Goal: Task Accomplishment & Management: Use online tool/utility

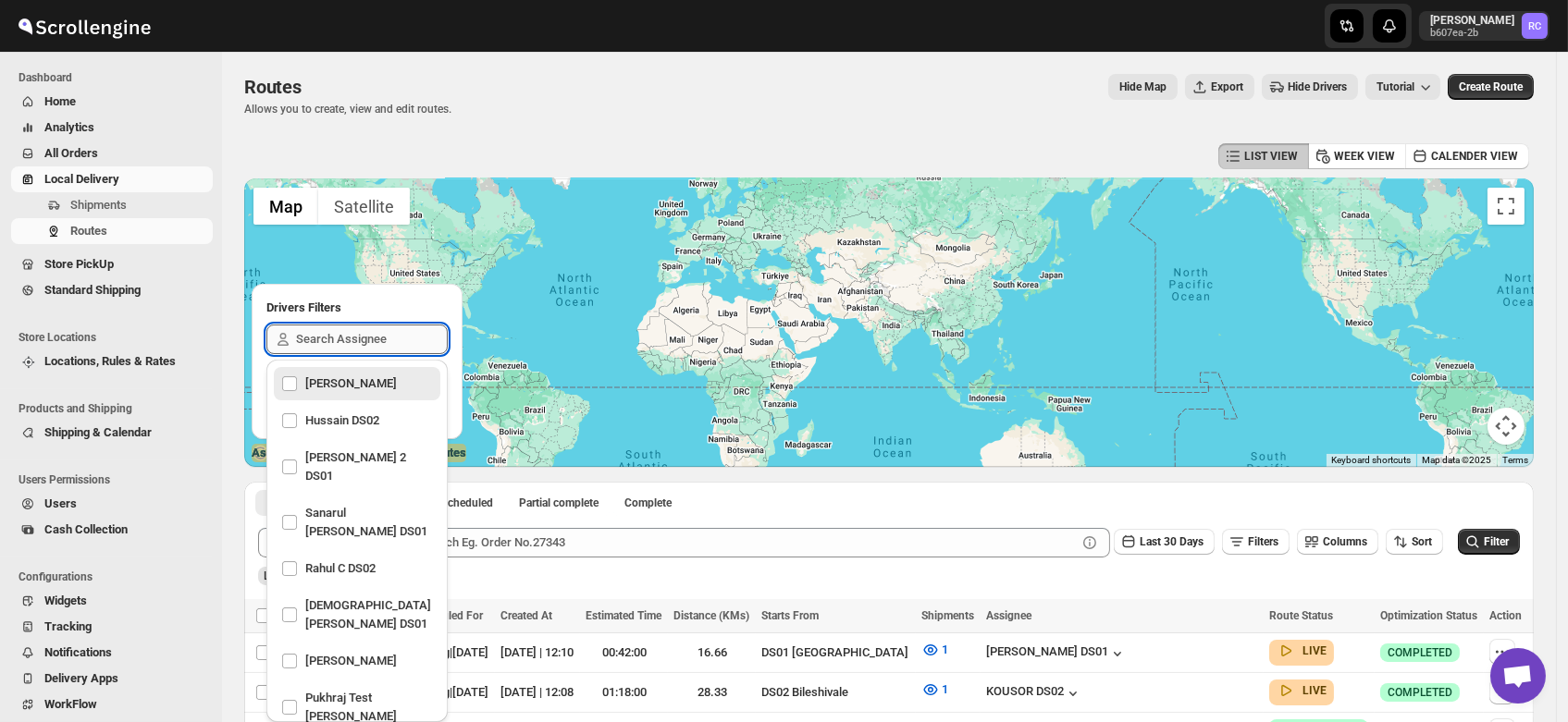
click at [310, 331] on input "text" at bounding box center [372, 340] width 152 height 30
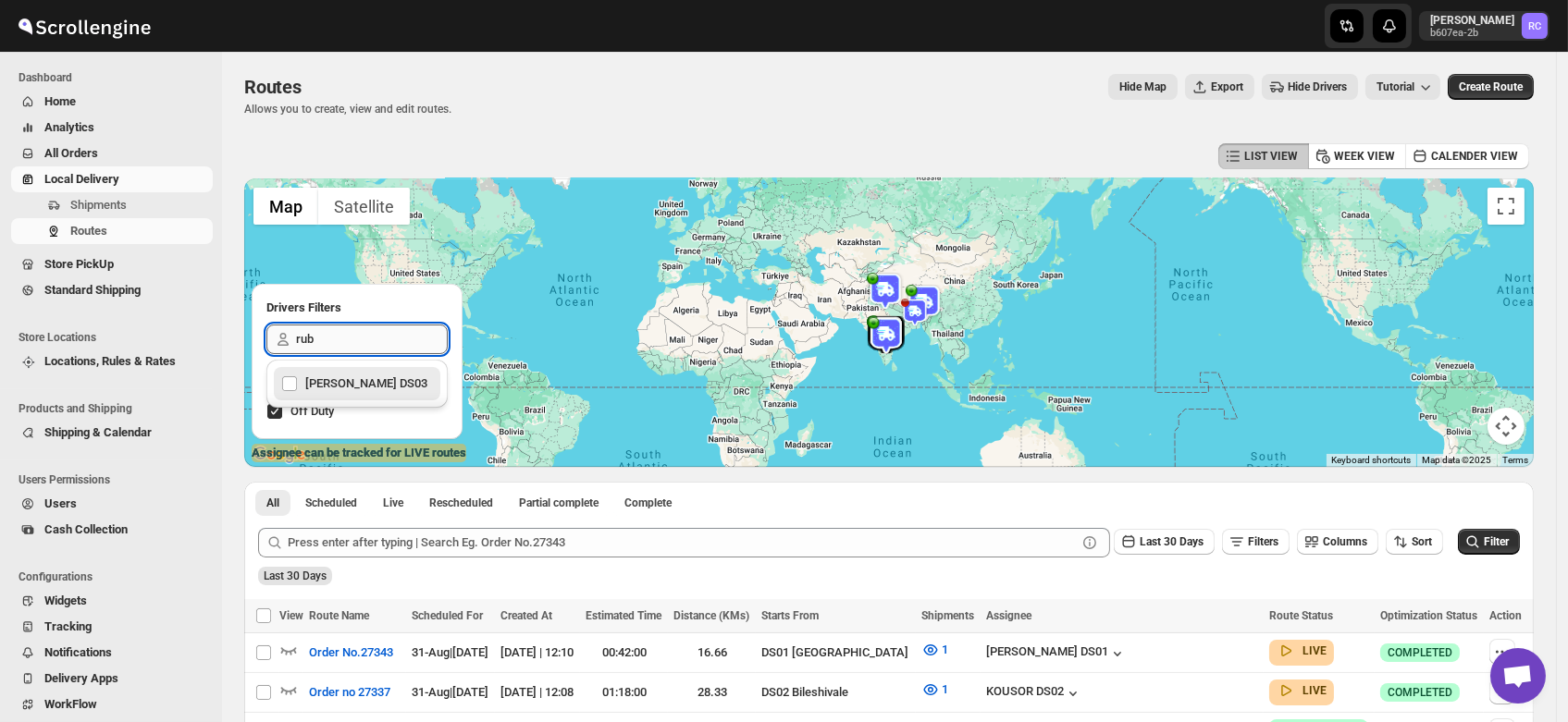
type input "rube"
click at [348, 385] on div "[PERSON_NAME] DS03" at bounding box center [358, 384] width 152 height 26
checkbox input "true"
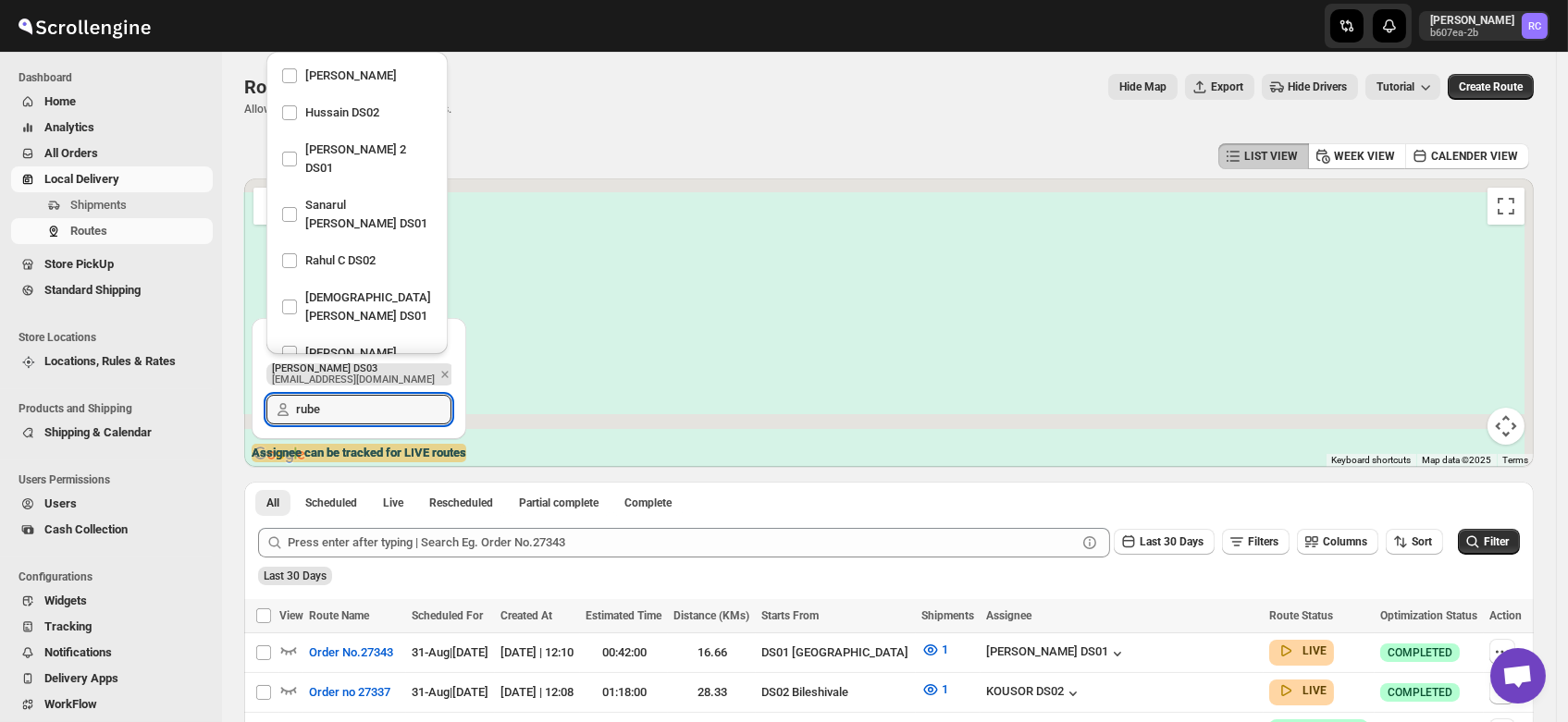
scroll to position [982, 0]
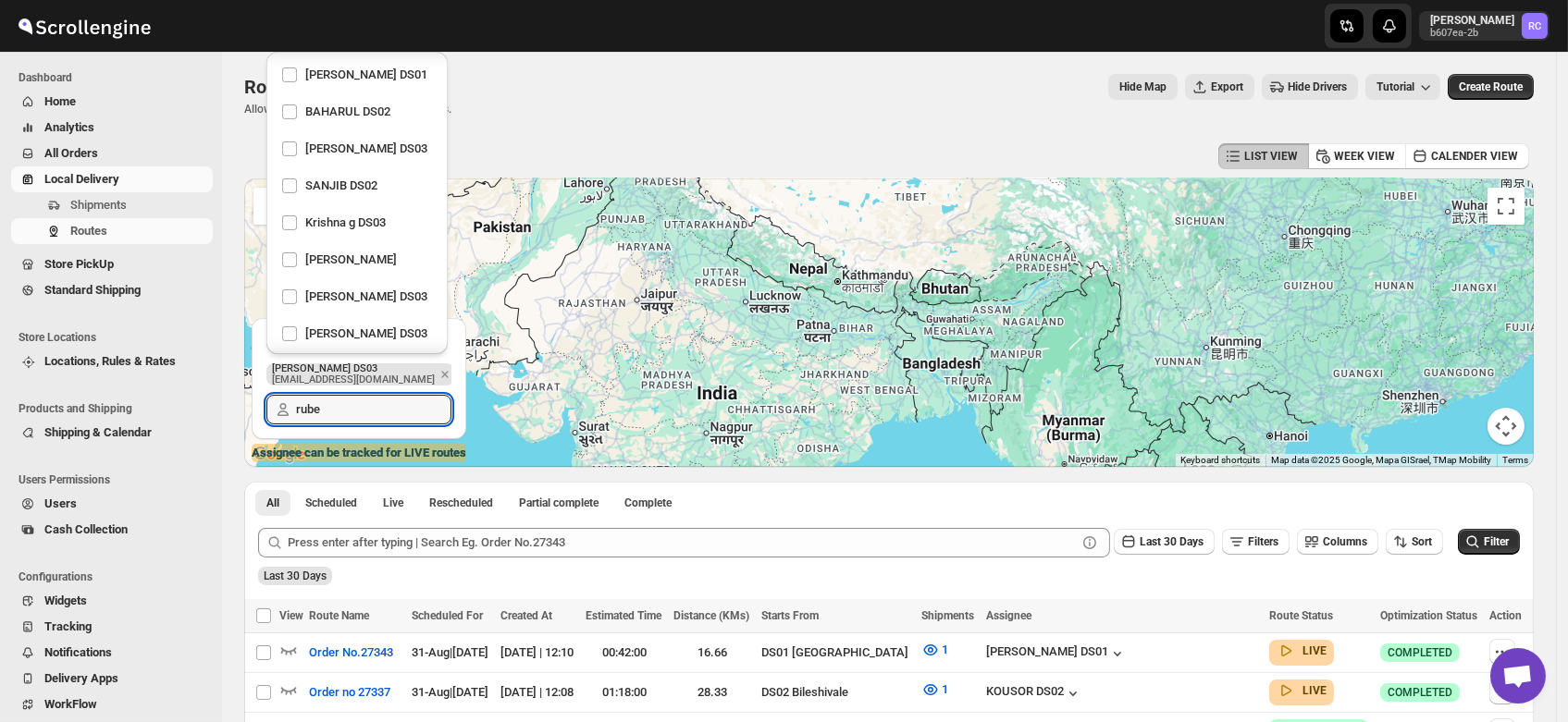
type input "rube"
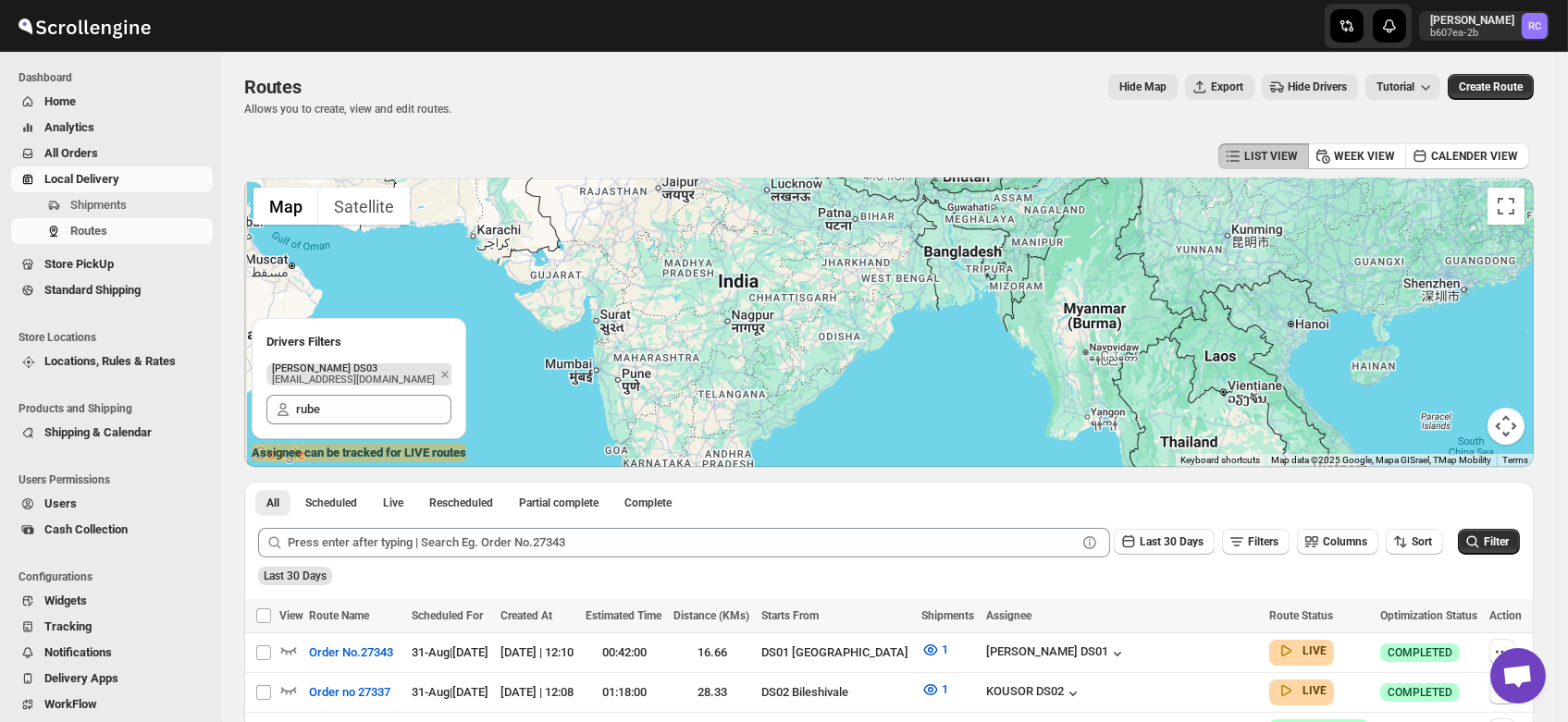
drag, startPoint x: 706, startPoint y: 422, endPoint x: 726, endPoint y: 260, distance: 163.2
click at [726, 260] on div at bounding box center [888, 323] width 1289 height 288
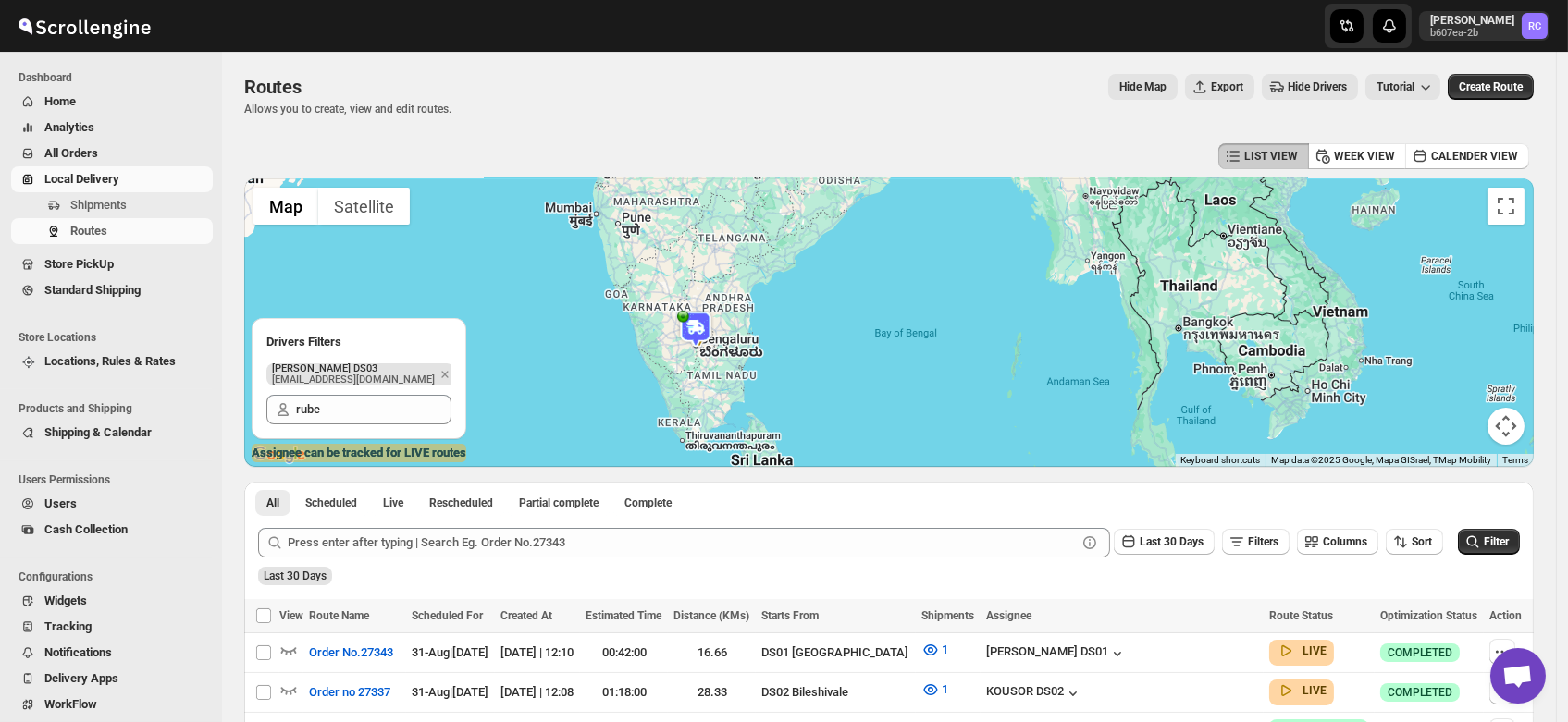
drag, startPoint x: 694, startPoint y: 418, endPoint x: 695, endPoint y: 349, distance: 69.0
click at [695, 349] on div at bounding box center [888, 323] width 1289 height 288
click at [701, 325] on img at bounding box center [696, 325] width 37 height 37
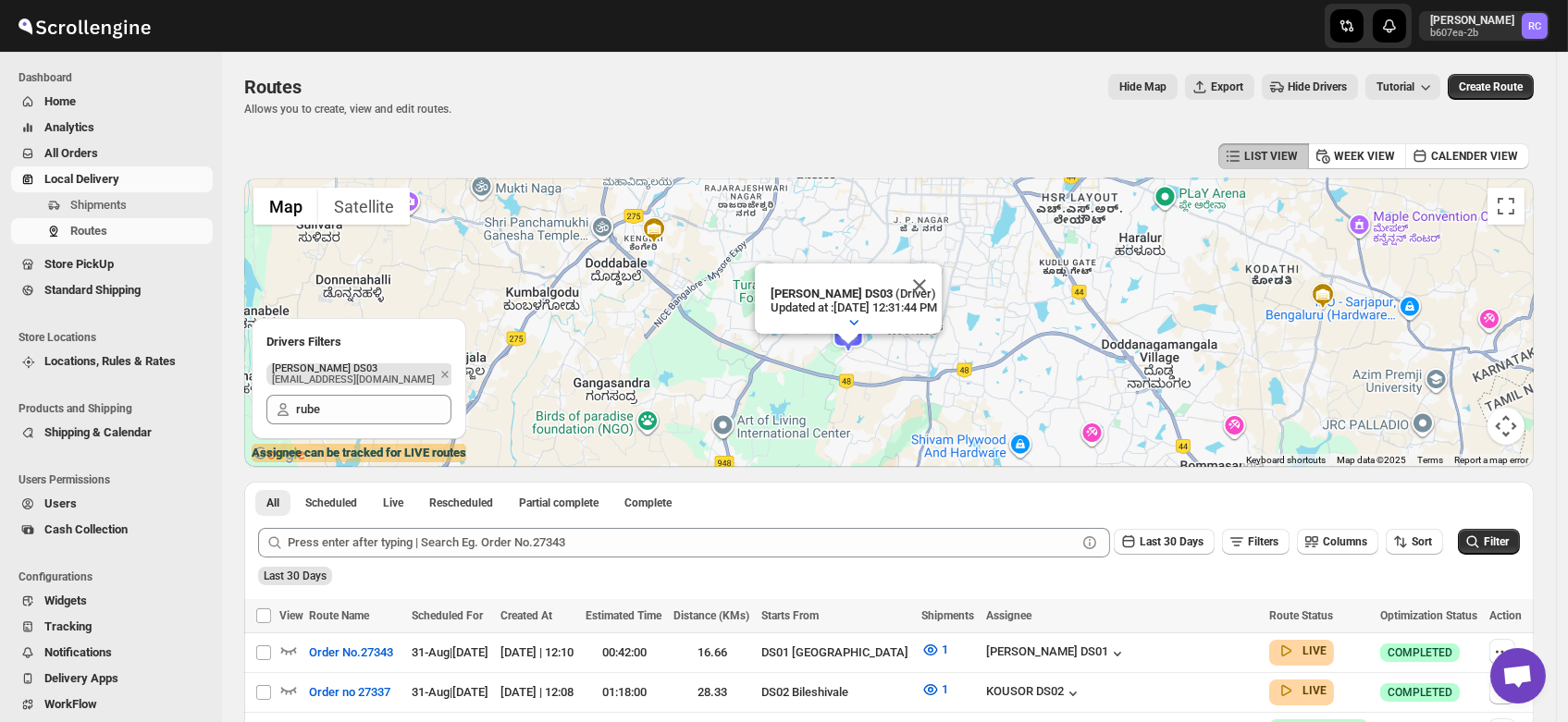
drag, startPoint x: 834, startPoint y: 306, endPoint x: 838, endPoint y: 393, distance: 87.1
click at [838, 393] on div "To navigate, press the arrow keys. RUBEL DS03 (Driver) Updated at : 8/31/2025, …" at bounding box center [888, 323] width 1289 height 288
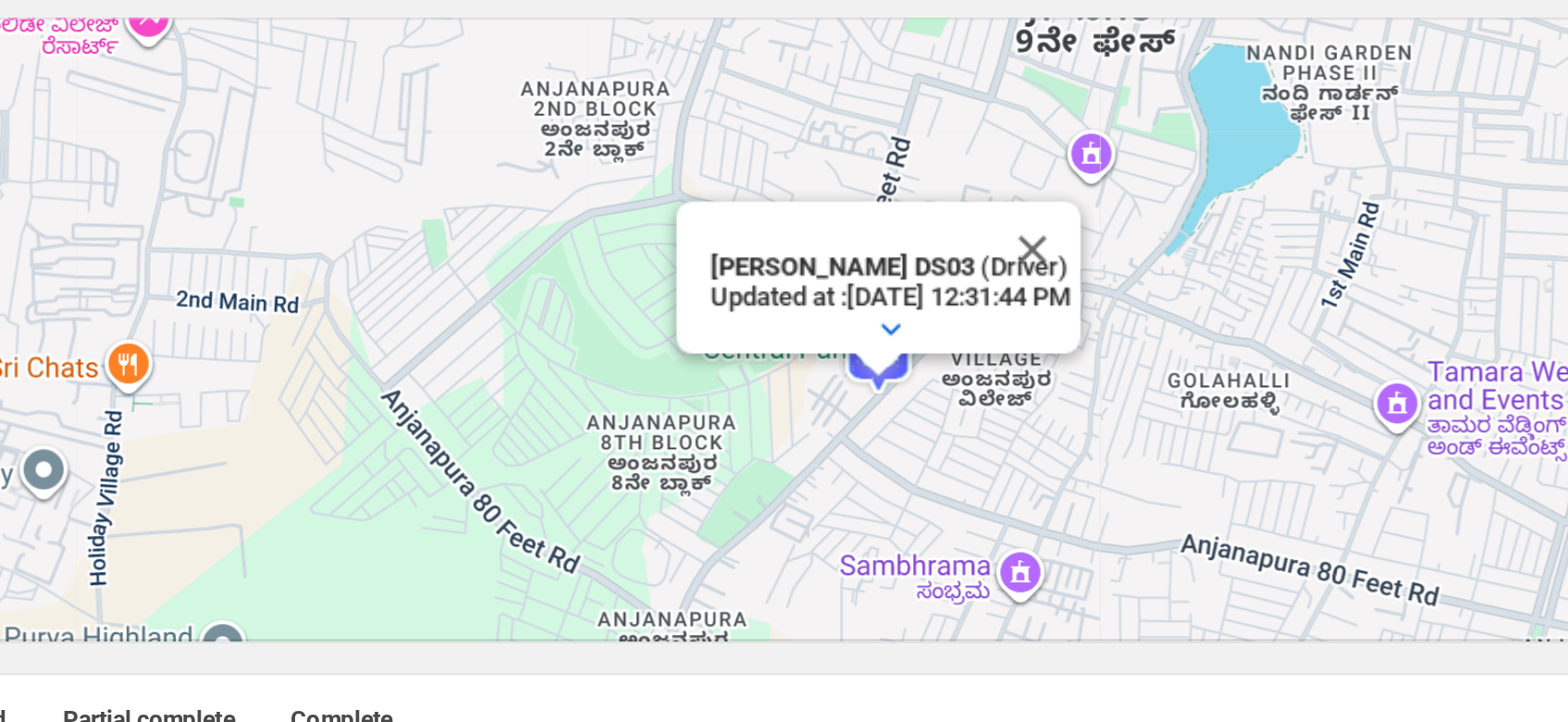
drag, startPoint x: 857, startPoint y: 335, endPoint x: 867, endPoint y: 367, distance: 33.5
click at [867, 367] on div "To navigate, press the arrow keys. RUBEL DS03 (Driver) Updated at : 8/31/2025, …" at bounding box center [888, 323] width 1289 height 288
click at [990, 270] on button "Close" at bounding box center [967, 286] width 44 height 44
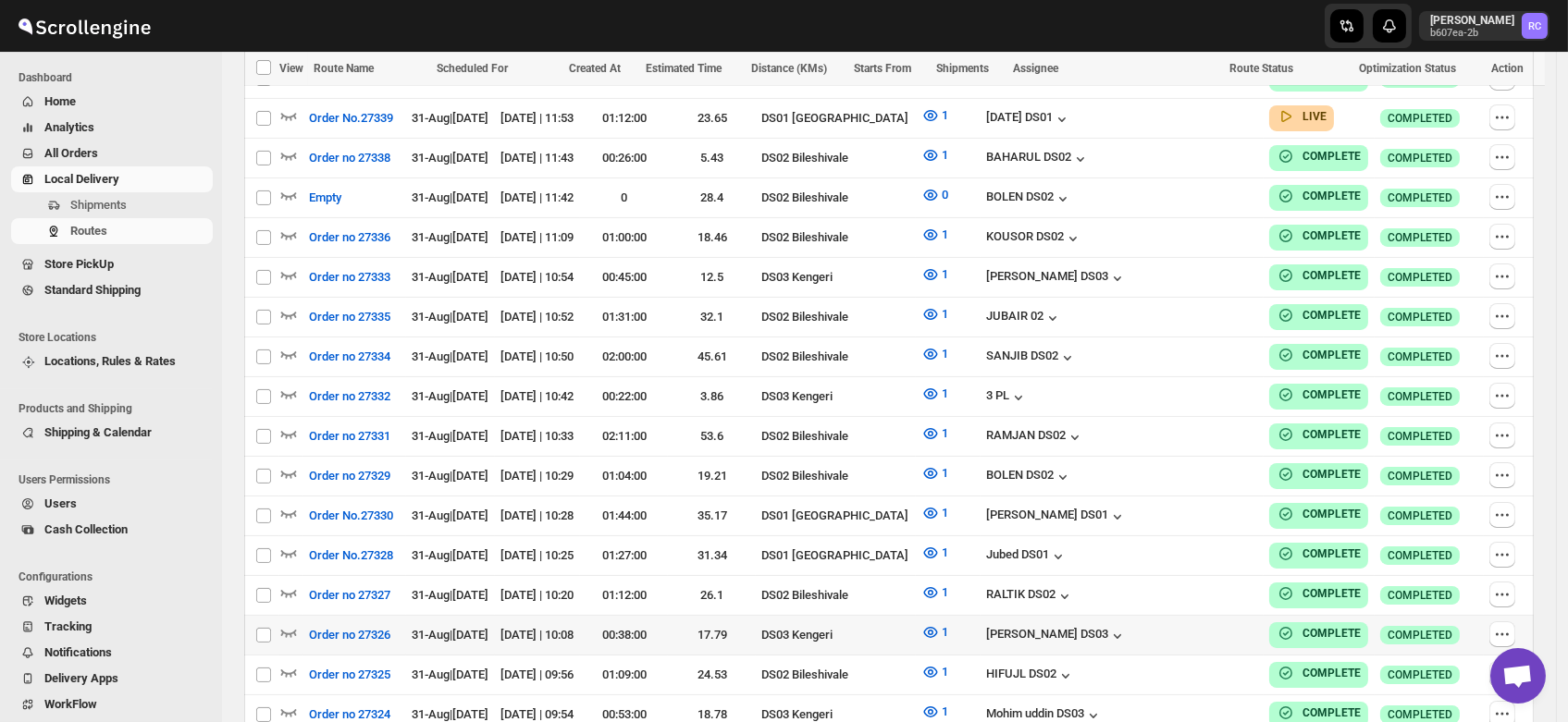
scroll to position [739, 0]
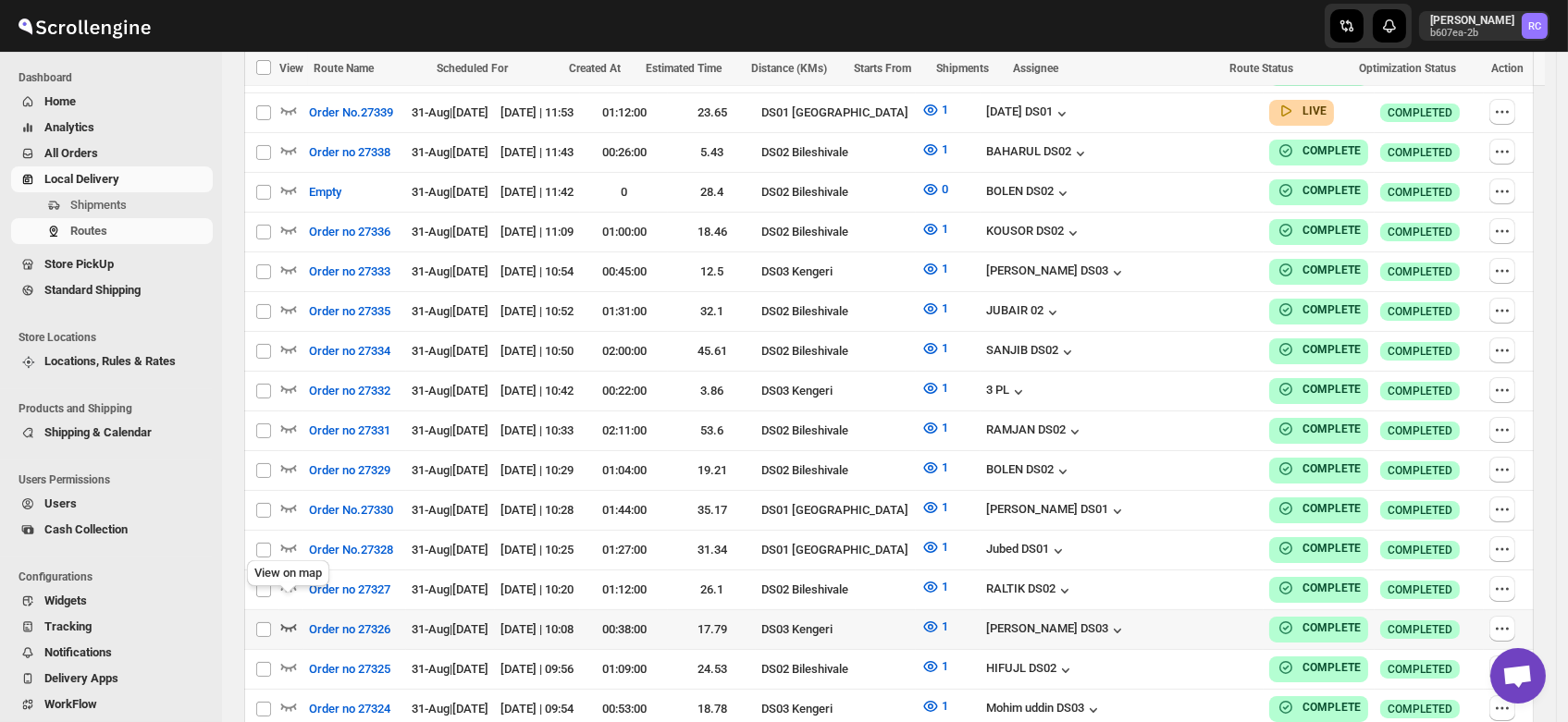
click at [297, 618] on icon "button" at bounding box center [289, 627] width 19 height 19
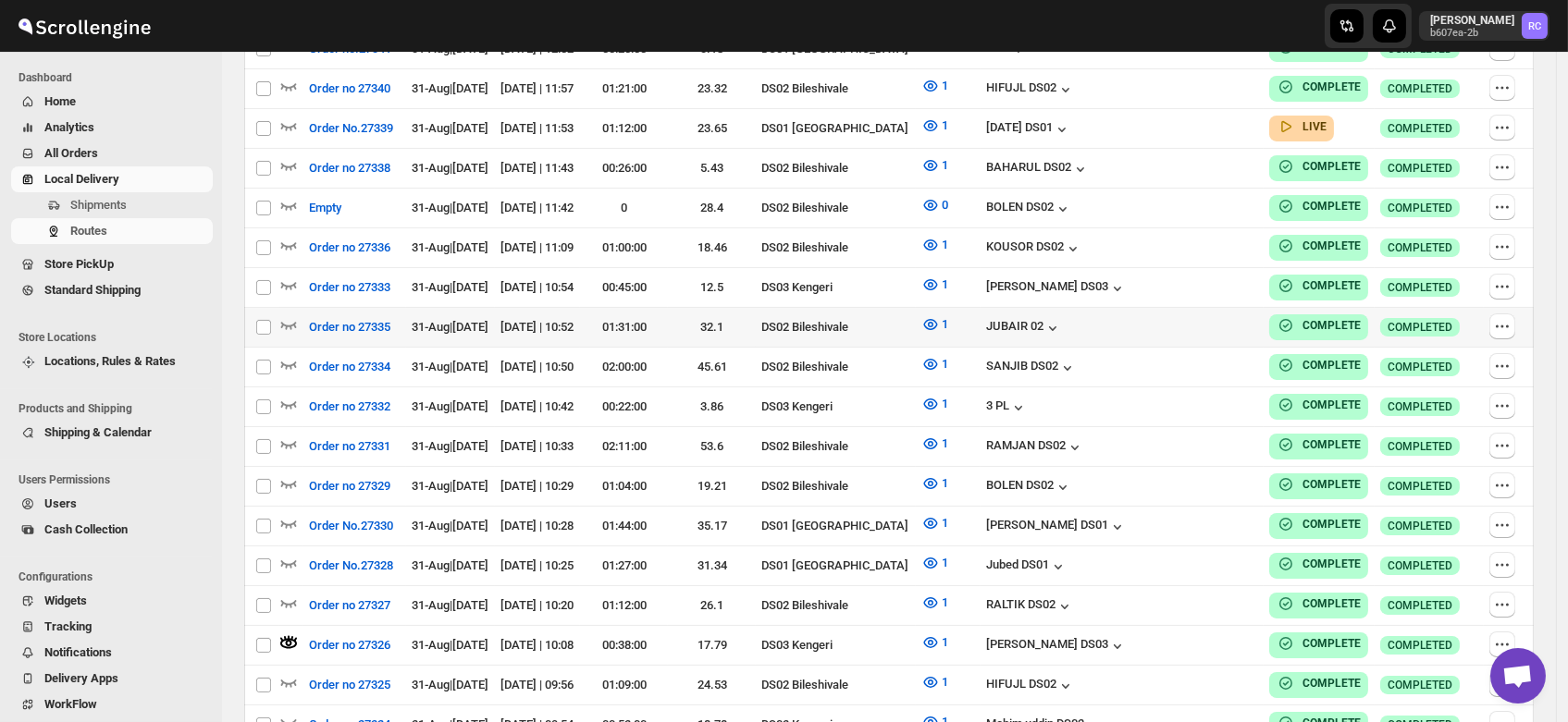
scroll to position [40, 0]
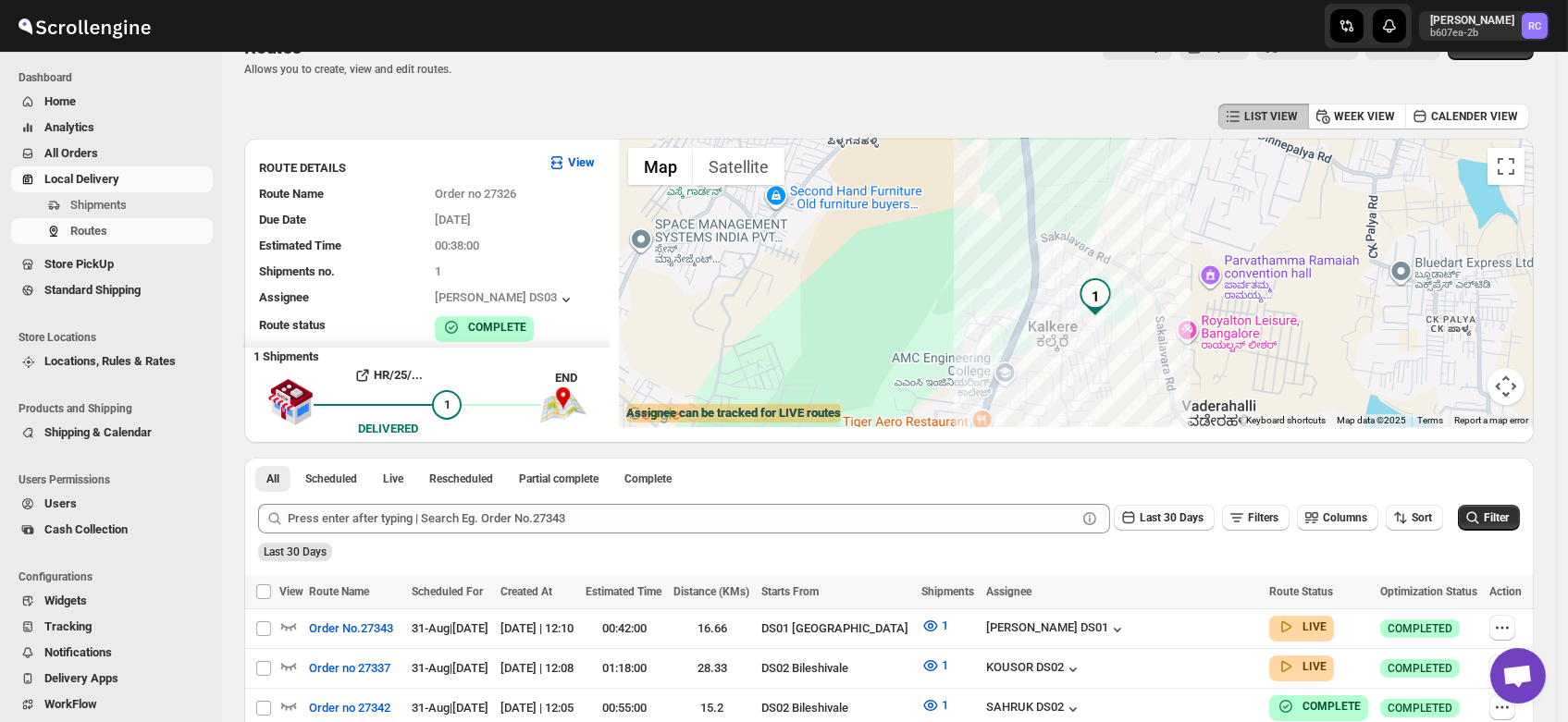
drag, startPoint x: 1130, startPoint y: 291, endPoint x: 1114, endPoint y: 168, distance: 124.0
click at [1114, 168] on div "To navigate, press the arrow keys." at bounding box center [1077, 282] width 915 height 288
